Goal: Task Accomplishment & Management: Use online tool/utility

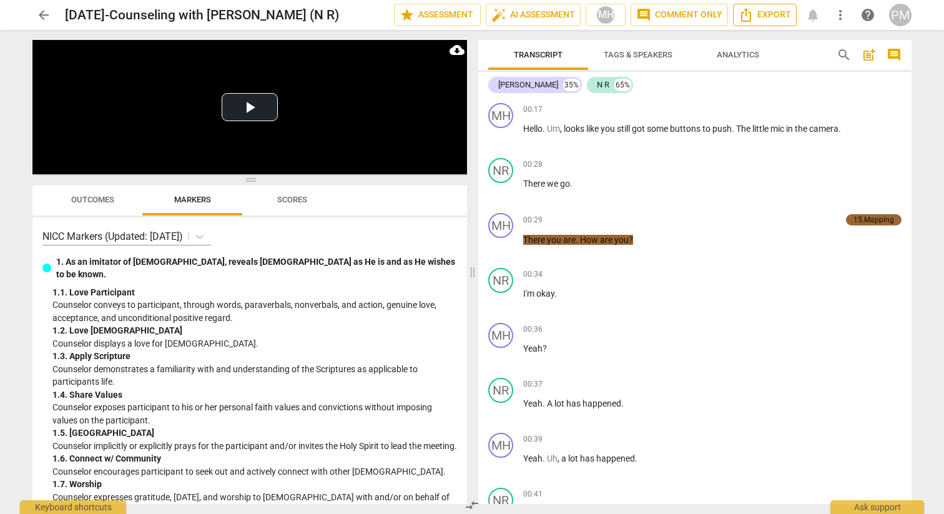
click at [787, 17] on span "Export" at bounding box center [765, 14] width 52 height 15
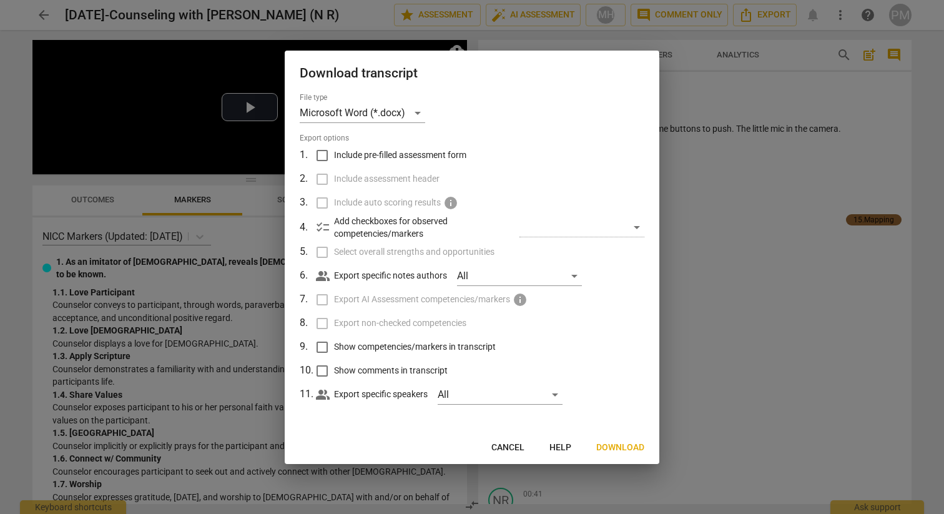
click at [368, 13] on div at bounding box center [472, 257] width 944 height 514
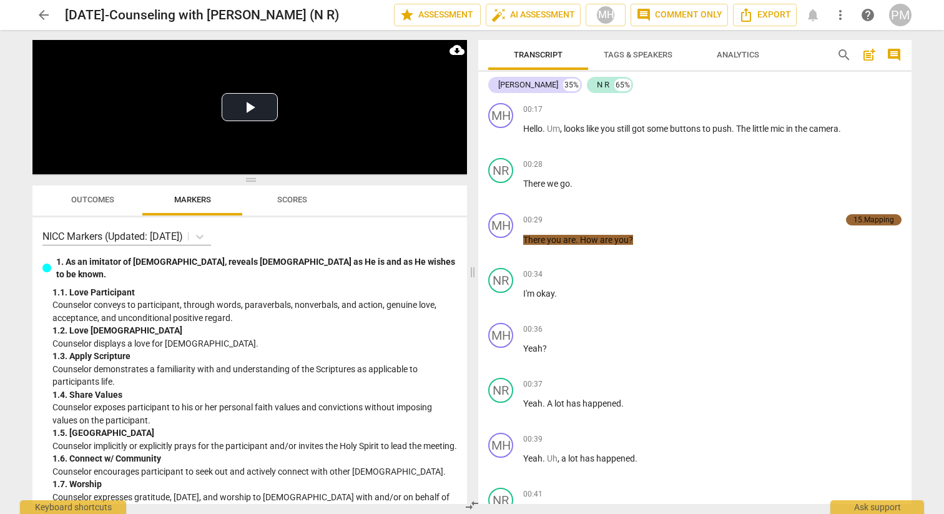
click at [837, 17] on span "more_vert" at bounding box center [840, 14] width 15 height 15
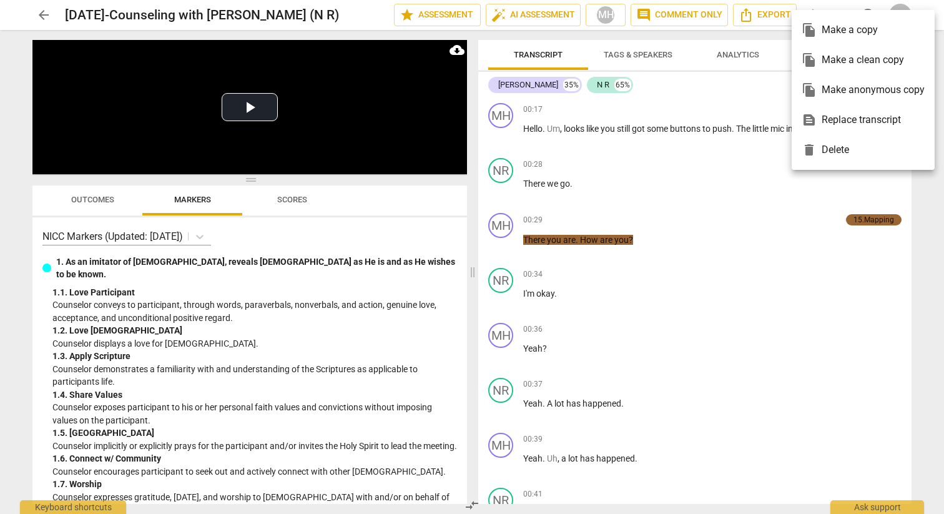
click at [747, 14] on div at bounding box center [472, 257] width 944 height 514
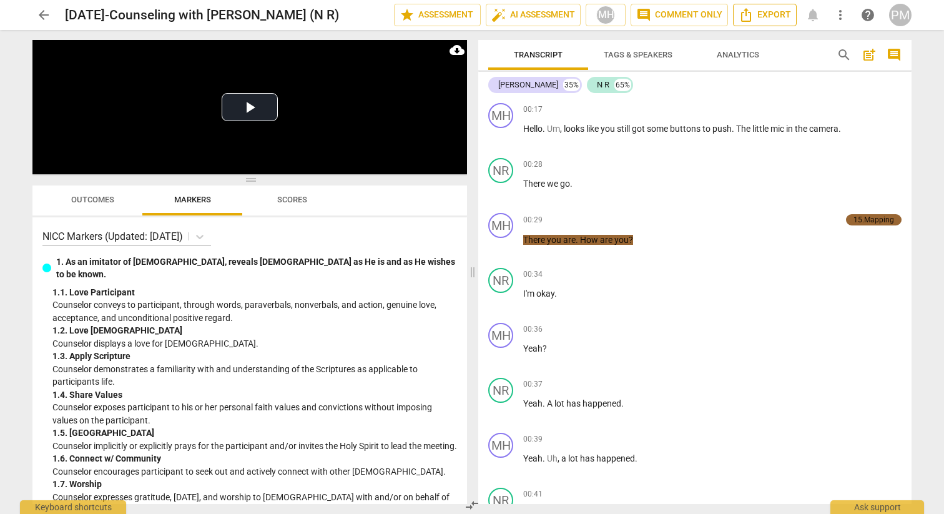
click at [756, 17] on span "Export" at bounding box center [765, 14] width 52 height 15
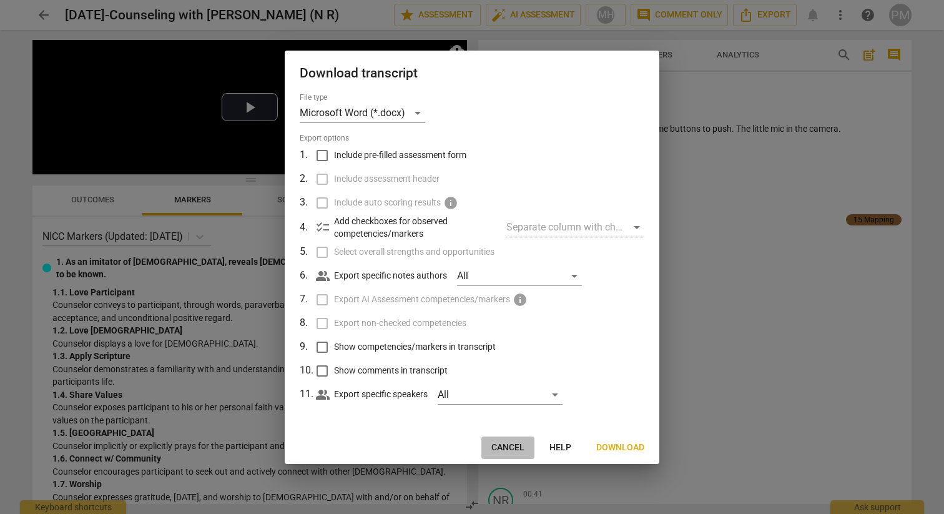
click at [514, 450] on span "Cancel" at bounding box center [507, 447] width 33 height 12
